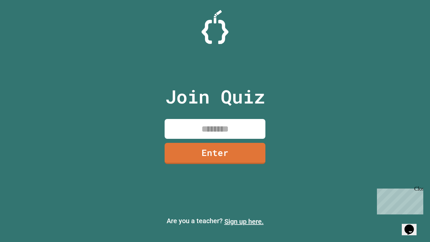
click at [244, 221] on link "Sign up here." at bounding box center [243, 221] width 39 height 8
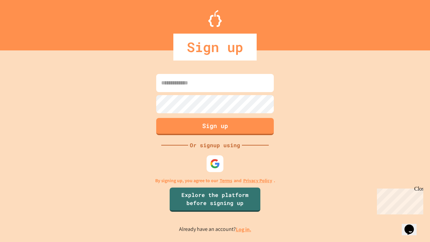
click at [244, 229] on link "Log in." at bounding box center [243, 229] width 15 height 7
